Goal: Transaction & Acquisition: Purchase product/service

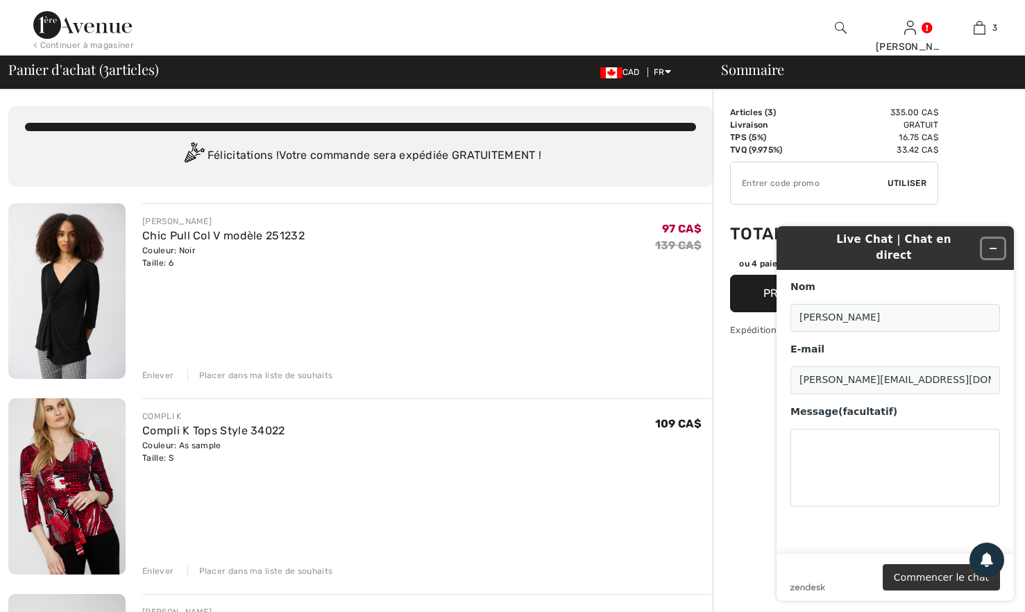
click at [994, 245] on icon "Réduire le widget" at bounding box center [993, 248] width 10 height 10
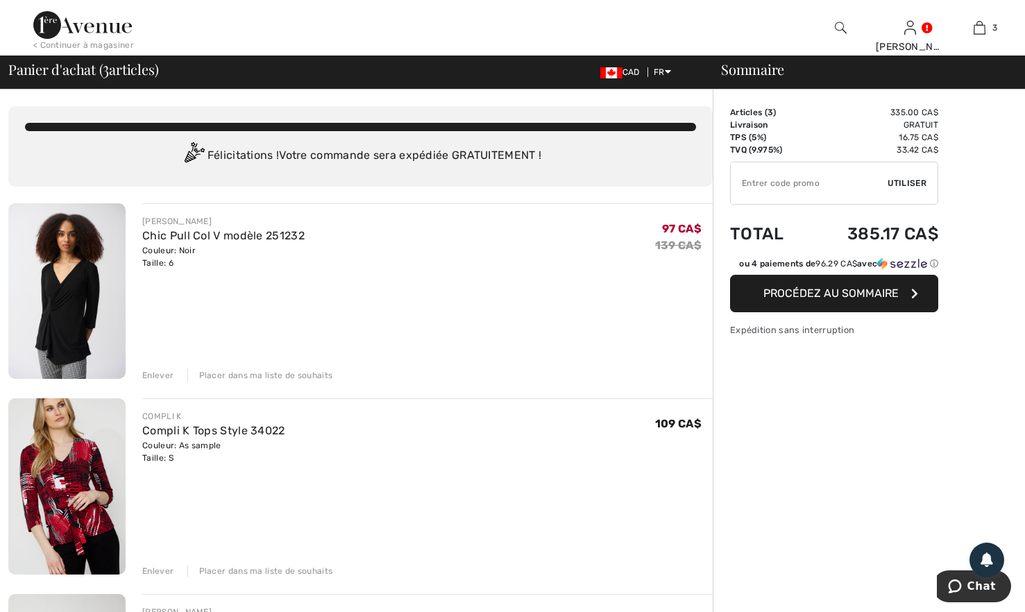
click at [855, 295] on span "Procédez au sommaire" at bounding box center [830, 292] width 135 height 13
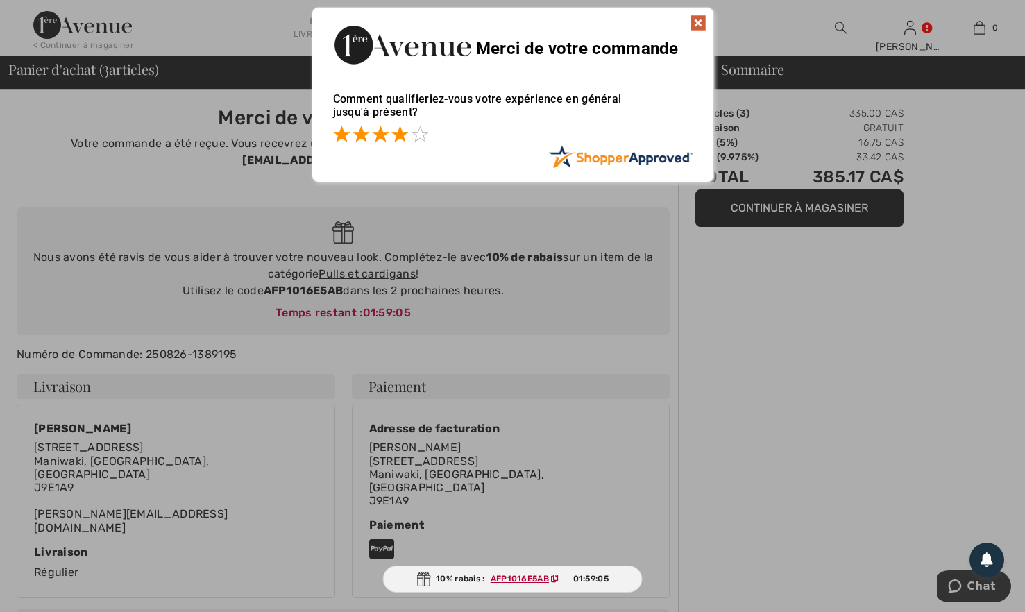
click at [394, 132] on span at bounding box center [399, 134] width 17 height 17
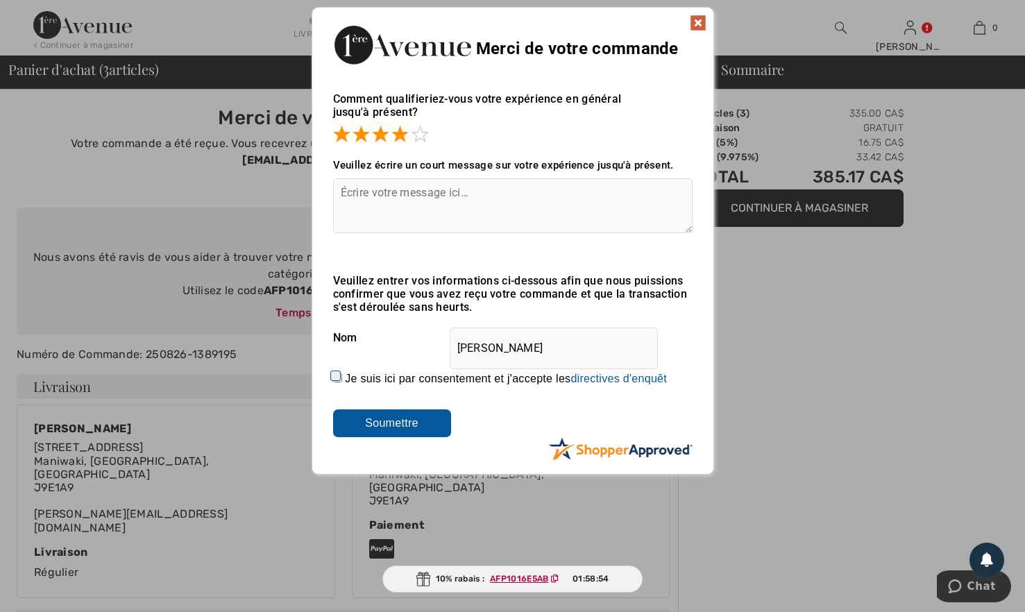
click at [336, 373] on input "Je suis ici par consentement et j'accepte les En soumettant une évaluation, vou…" at bounding box center [337, 377] width 9 height 9
checkbox input "true"
click at [363, 420] on input "Soumettre" at bounding box center [392, 423] width 118 height 28
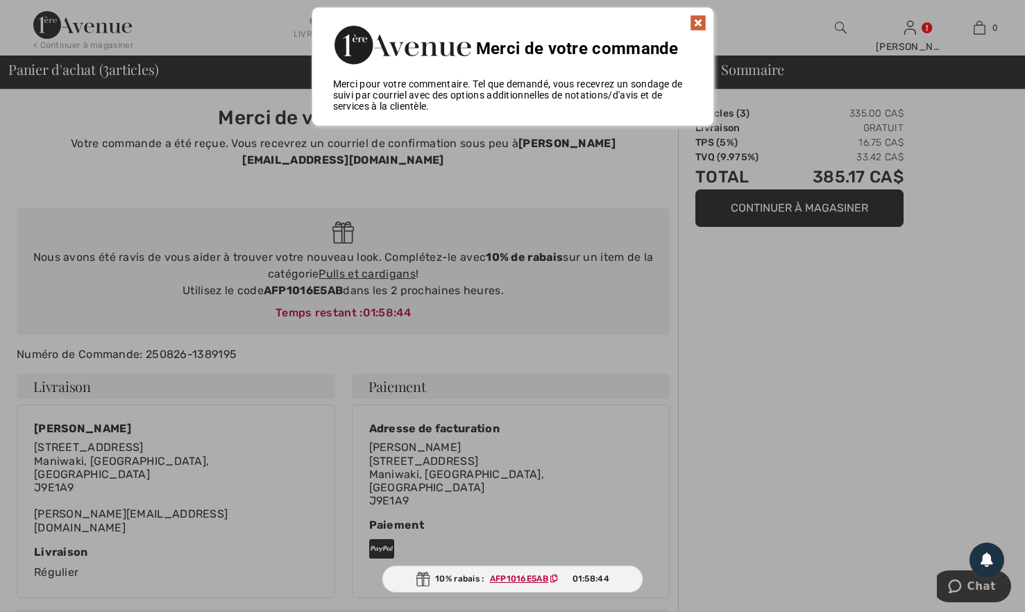
click at [702, 26] on img at bounding box center [697, 23] width 17 height 17
